Goal: Navigation & Orientation: Find specific page/section

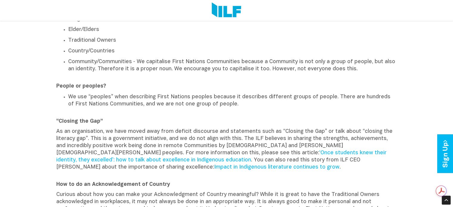
scroll to position [149, 0]
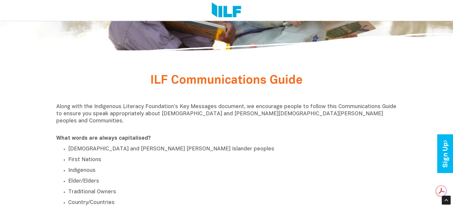
click at [226, 12] on img at bounding box center [227, 10] width 30 height 16
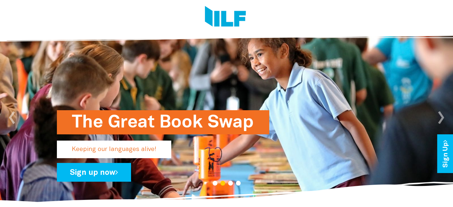
click at [216, 15] on img at bounding box center [225, 17] width 41 height 22
